Goal: Information Seeking & Learning: Understand process/instructions

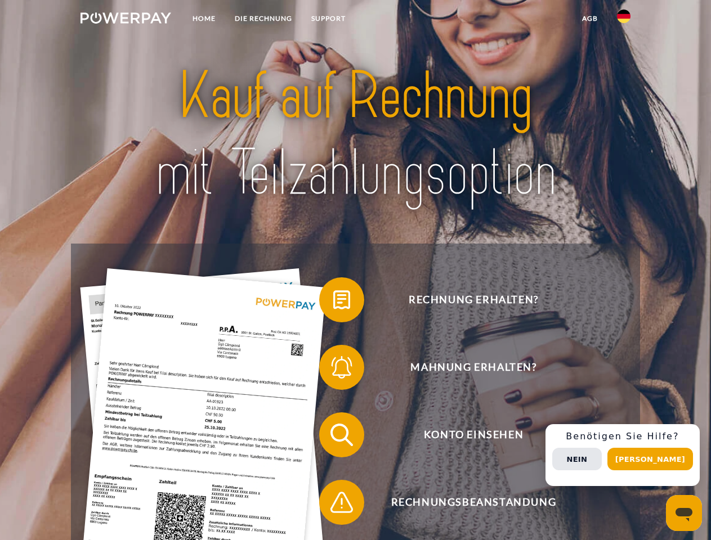
click at [125, 20] on img at bounding box center [125, 17] width 91 height 11
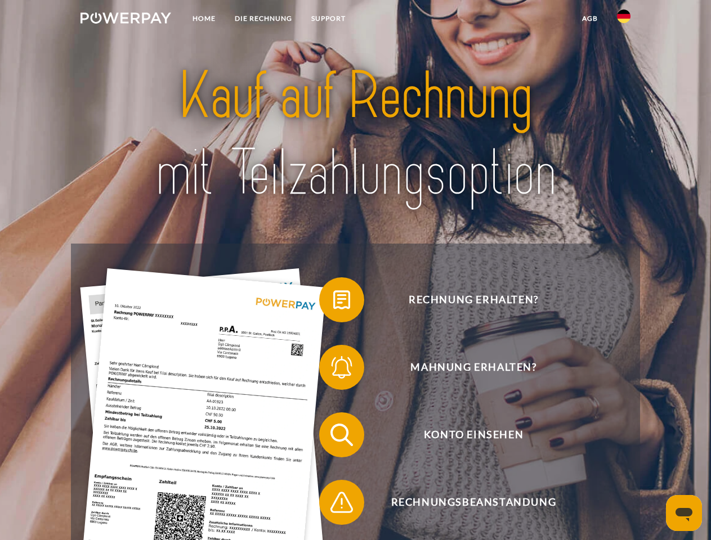
click at [623, 20] on img at bounding box center [624, 17] width 14 height 14
click at [589, 19] on link "agb" at bounding box center [589, 18] width 35 height 20
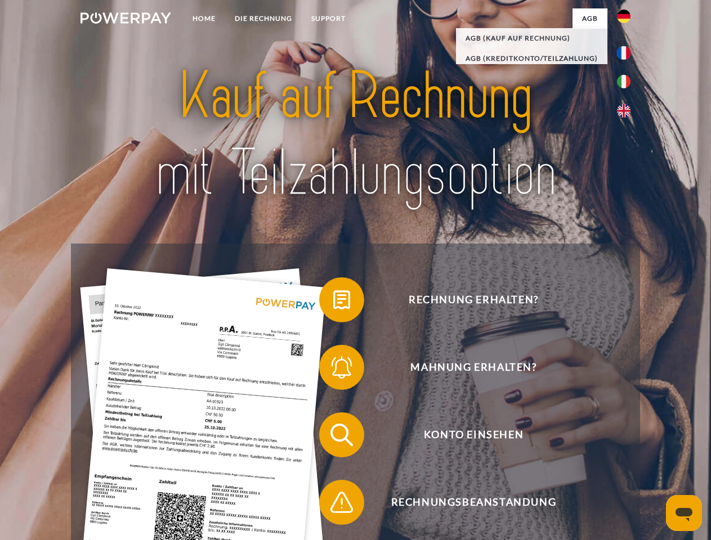
click at [333, 302] on span at bounding box center [324, 300] width 56 height 56
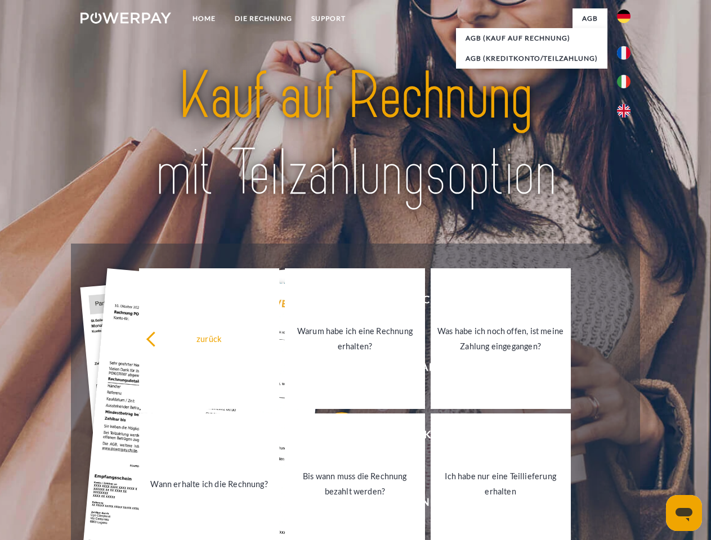
click at [333, 370] on link "Warum habe ich eine Rechnung erhalten?" at bounding box center [355, 338] width 140 height 141
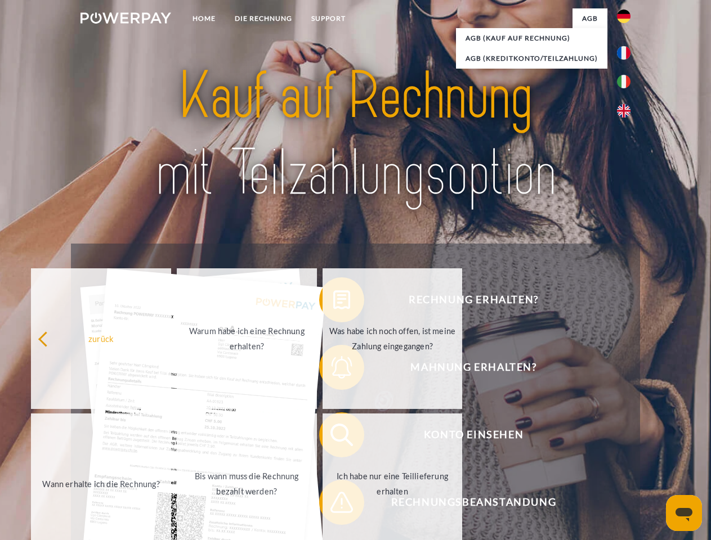
click at [333, 437] on span at bounding box center [324, 435] width 56 height 56
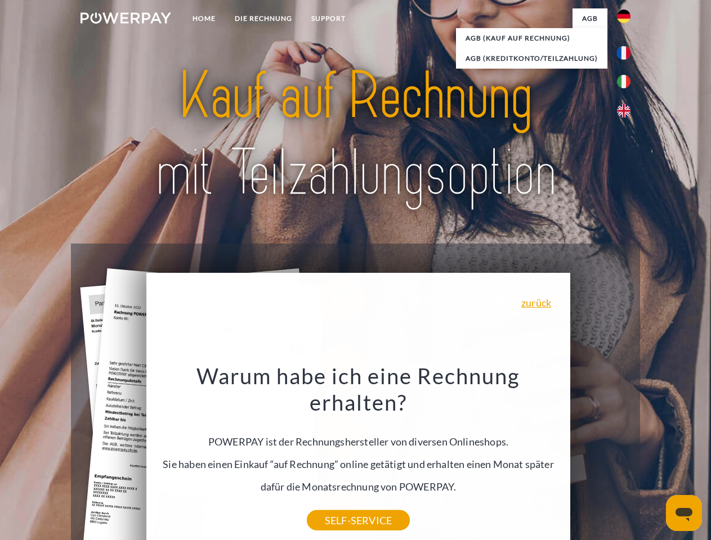
click at [333, 505] on div "Warum habe ich eine Rechnung erhalten? POWERPAY ist der Rechnungshersteller von…" at bounding box center [358, 441] width 411 height 158
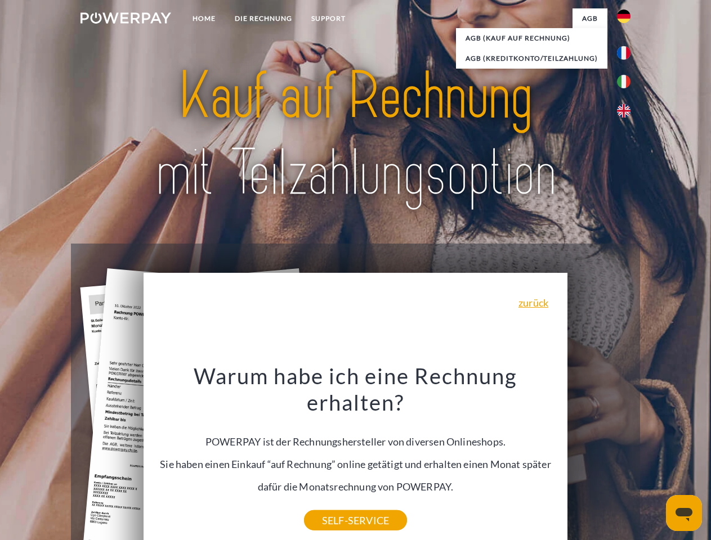
click at [626, 455] on div "Rechnung erhalten? Mahnung erhalten? Konto einsehen" at bounding box center [355, 469] width 568 height 450
click at [599, 457] on span "Konto einsehen" at bounding box center [473, 434] width 276 height 45
click at [654, 459] on header "Home DIE RECHNUNG SUPPORT" at bounding box center [355, 388] width 711 height 777
